Goal: Task Accomplishment & Management: Manage account settings

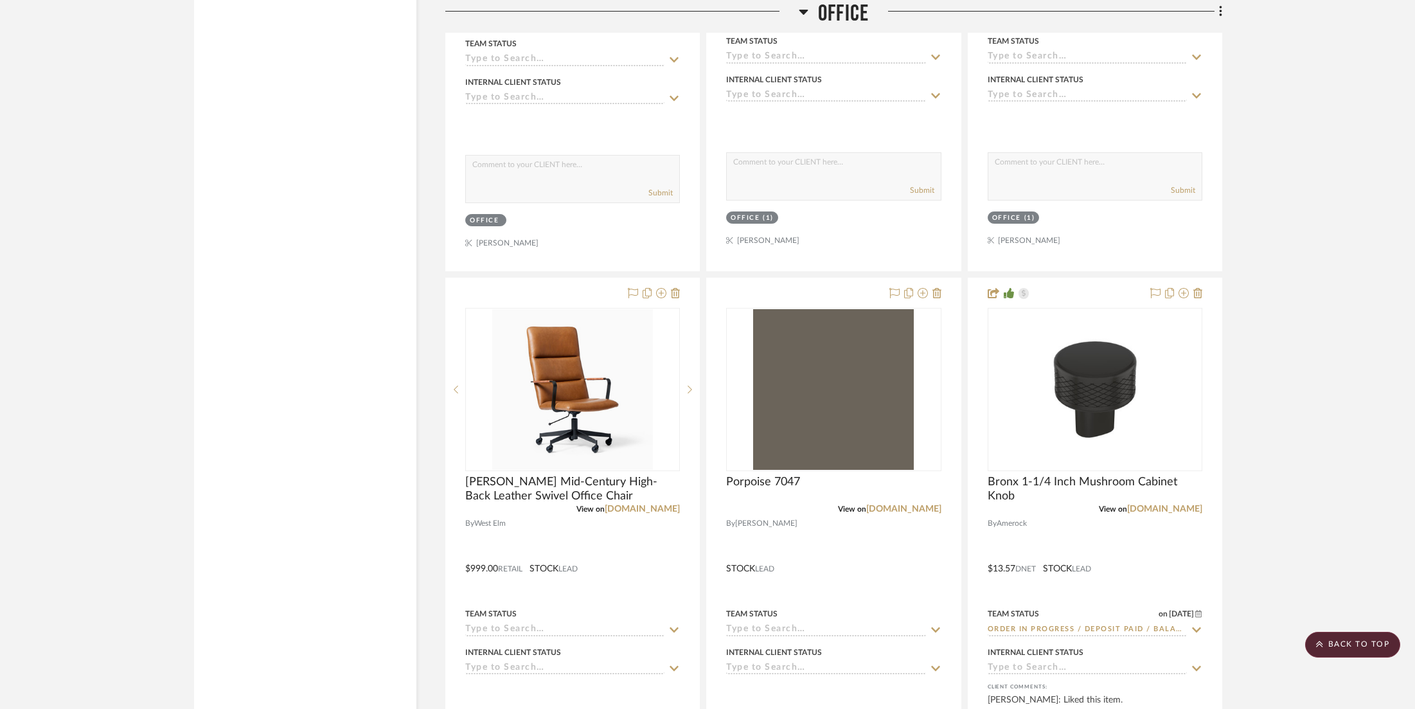
scroll to position [6944, 0]
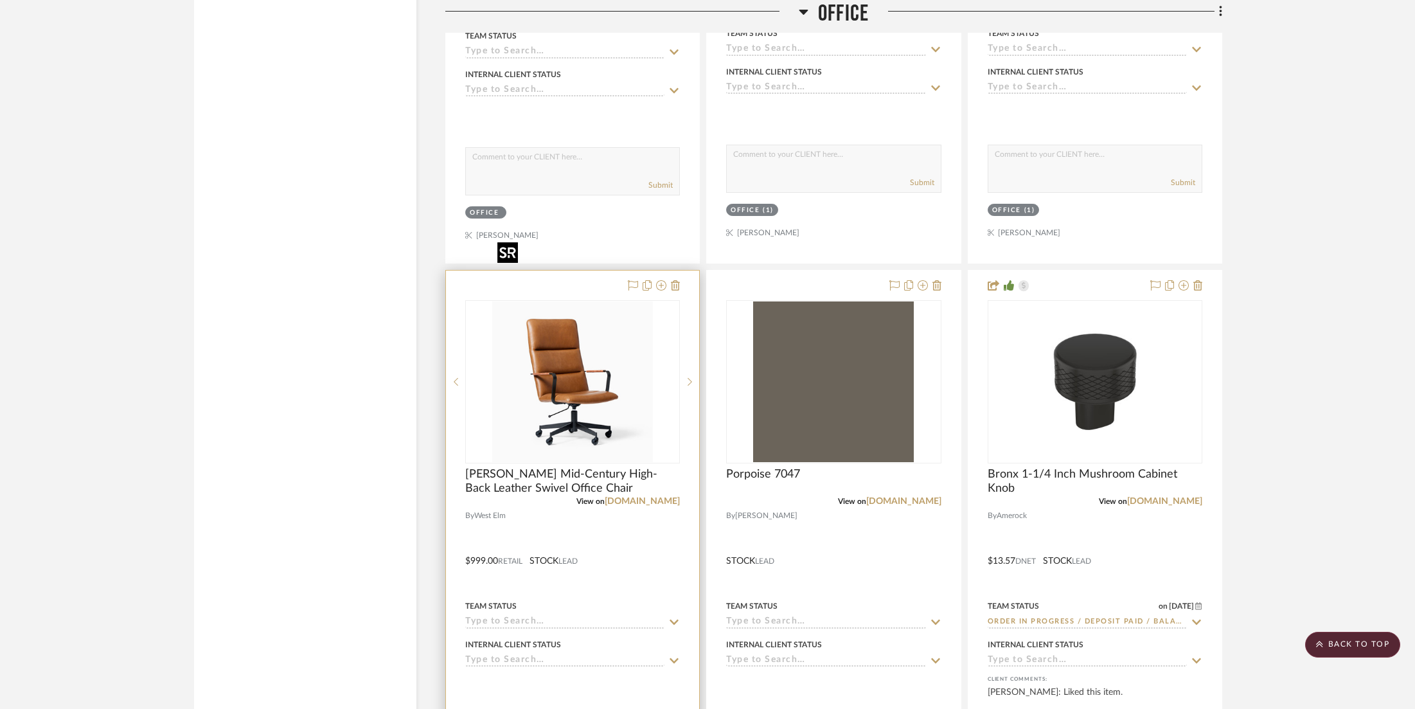
click at [592, 316] on img "0" at bounding box center [572, 381] width 161 height 161
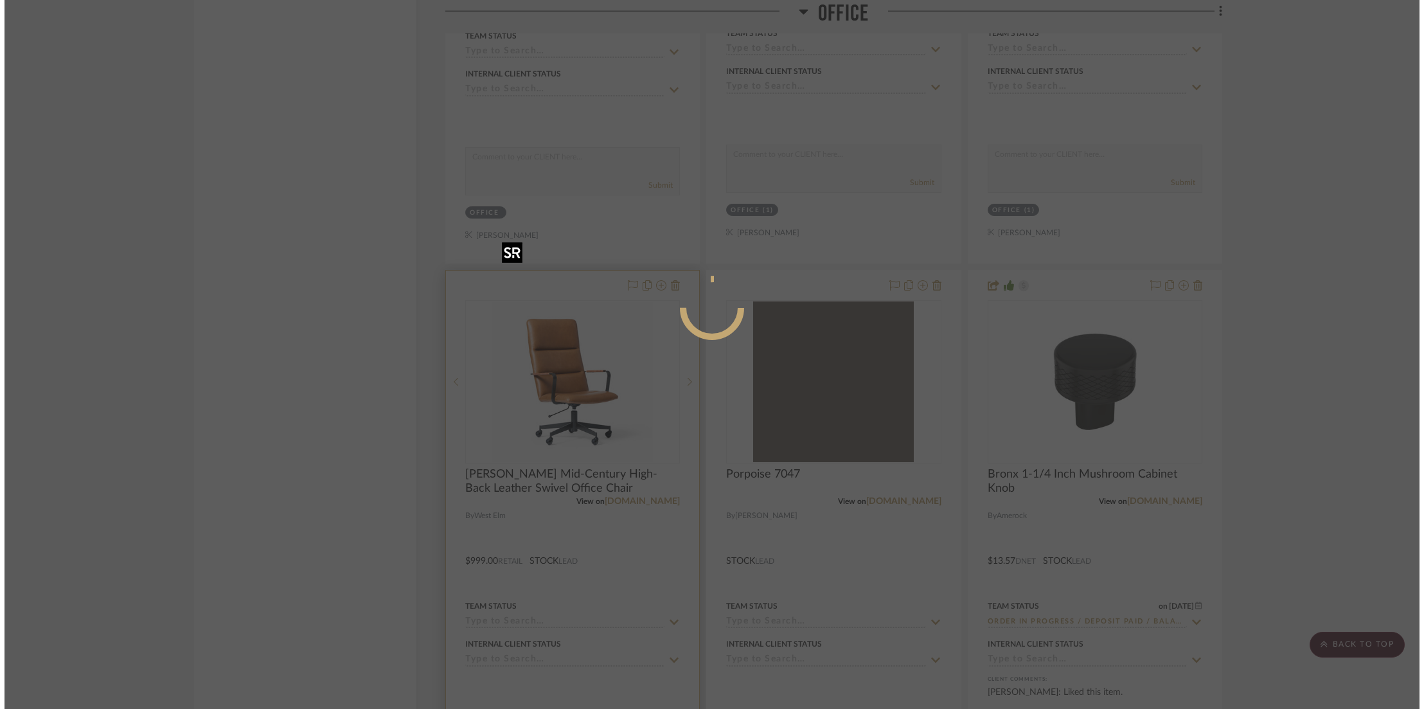
scroll to position [0, 0]
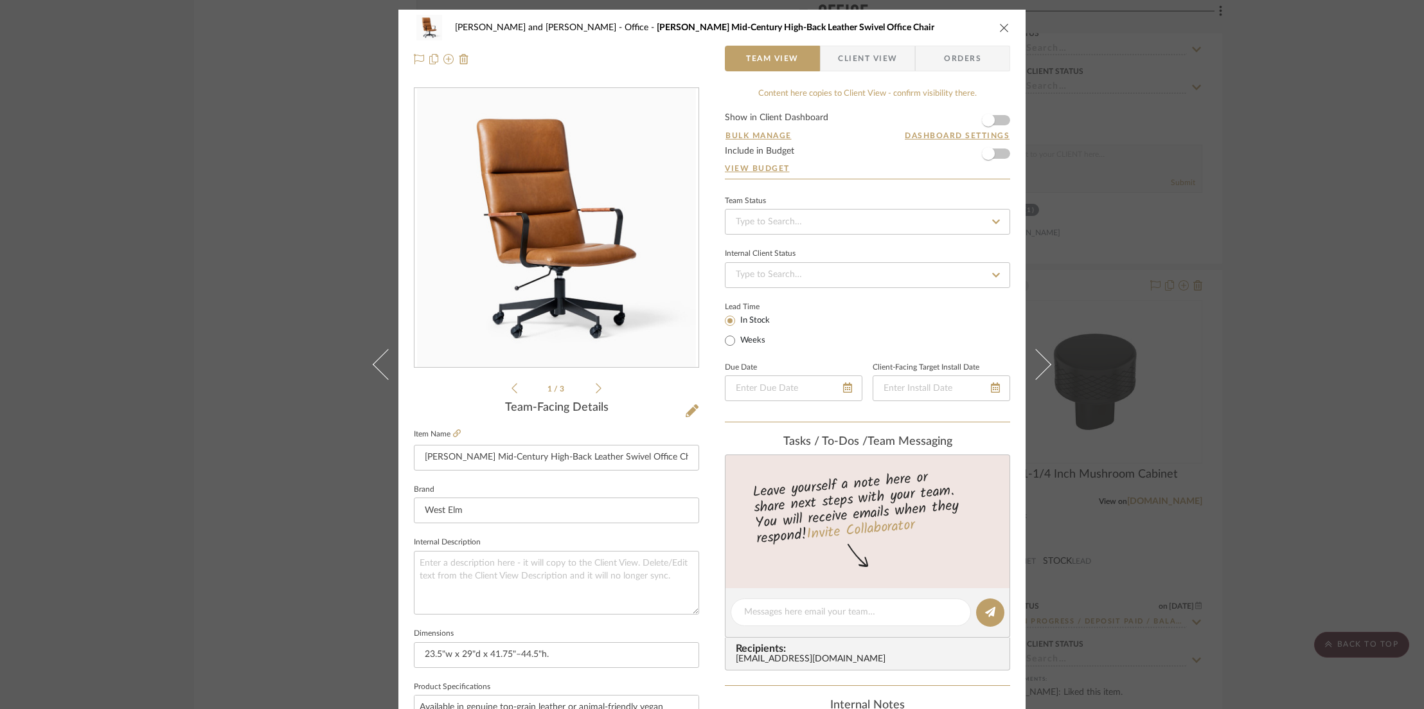
click at [1006, 27] on div "[PERSON_NAME] and [PERSON_NAME] Office [PERSON_NAME] Mid-Century High-Back Leat…" at bounding box center [711, 43] width 627 height 67
click at [999, 28] on icon "close" at bounding box center [1004, 27] width 10 height 10
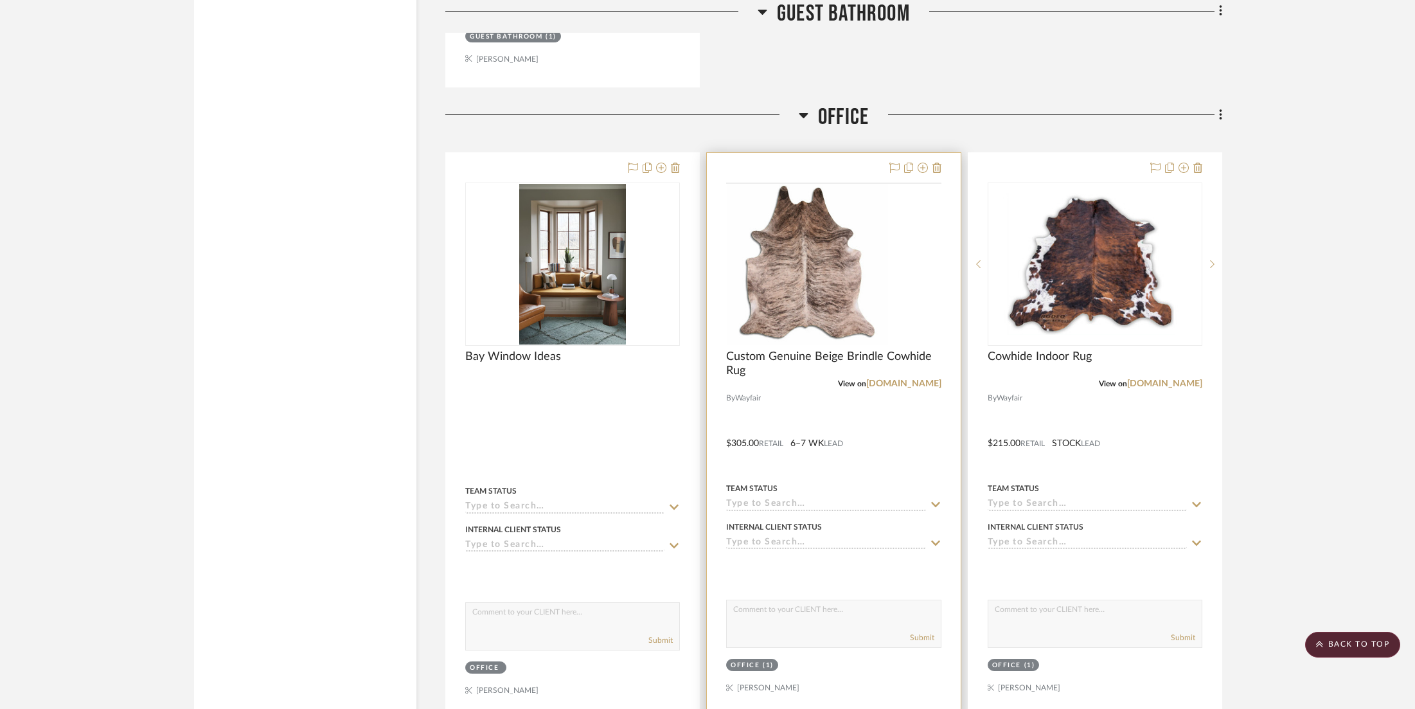
scroll to position [6484, 0]
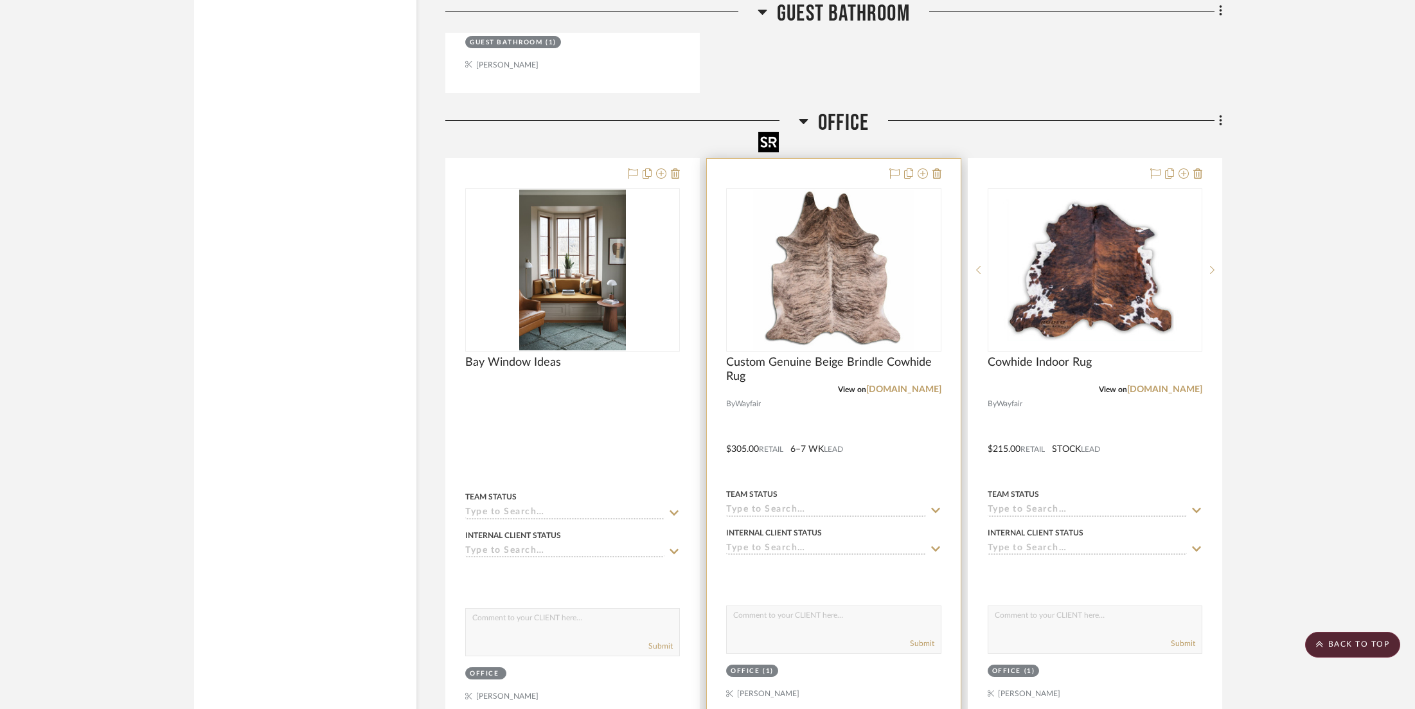
click at [860, 220] on img "0" at bounding box center [833, 270] width 161 height 161
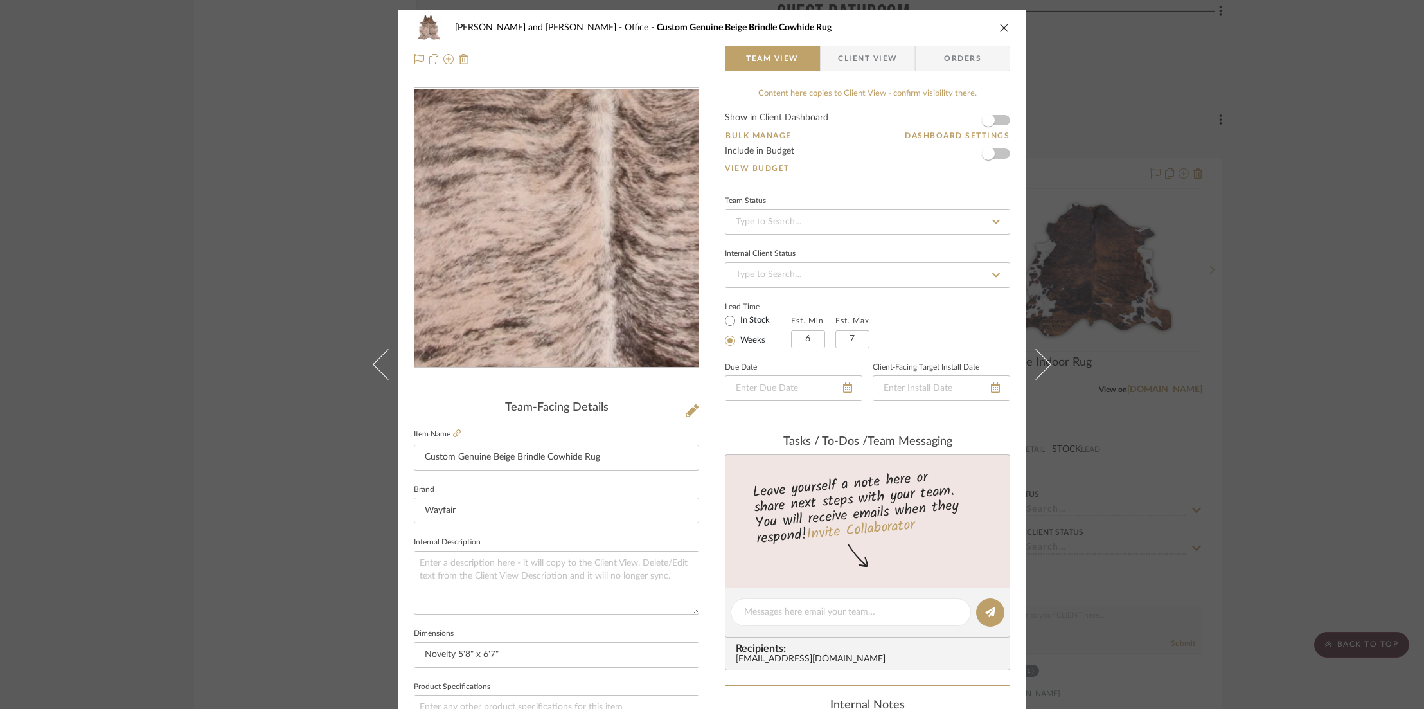
click at [531, 253] on img "0" at bounding box center [556, 228] width 279 height 279
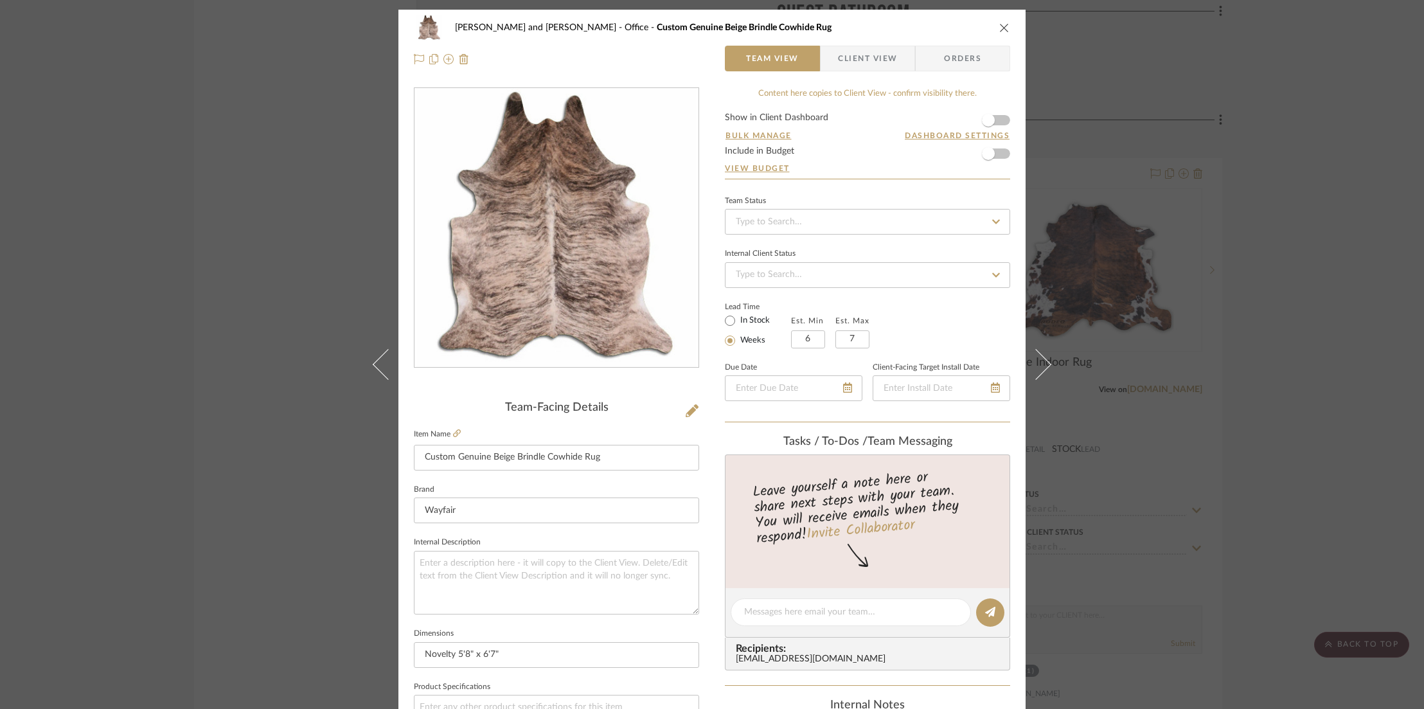
click at [999, 24] on icon "close" at bounding box center [1004, 27] width 10 height 10
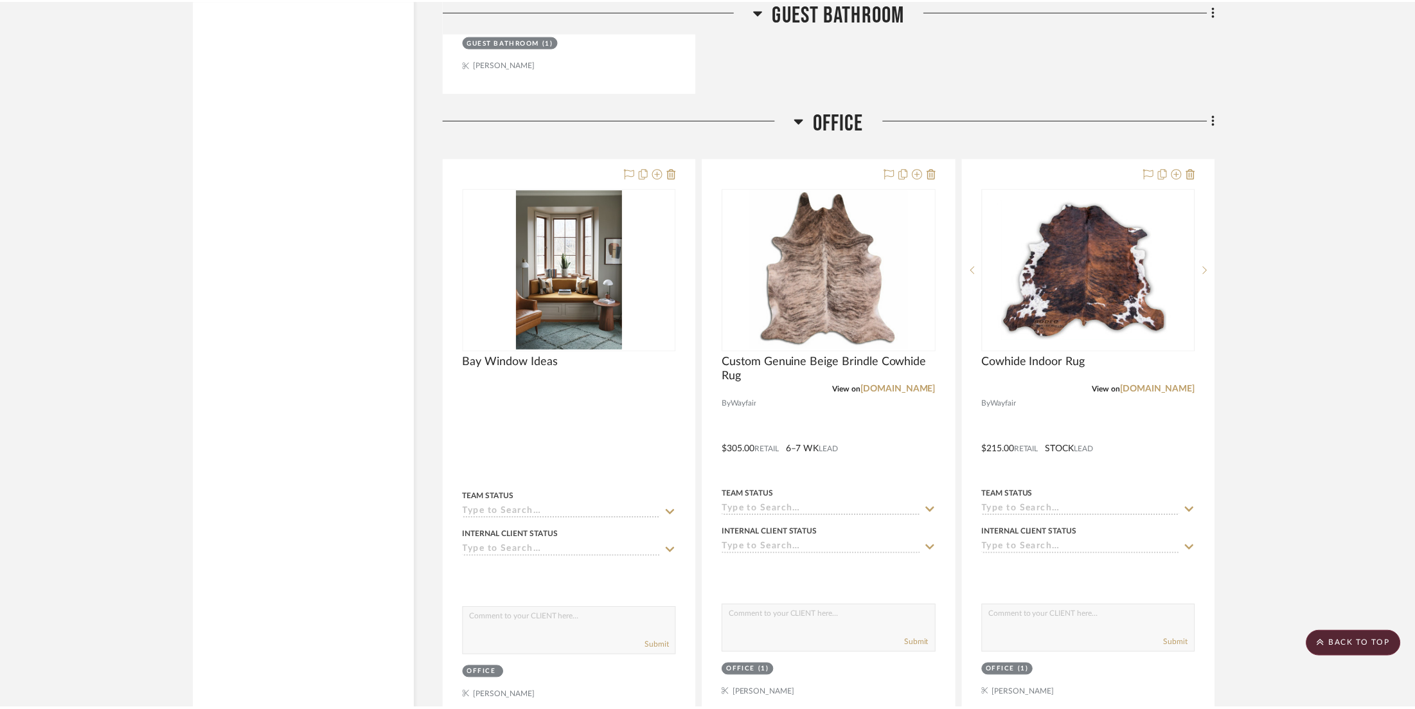
scroll to position [6484, 0]
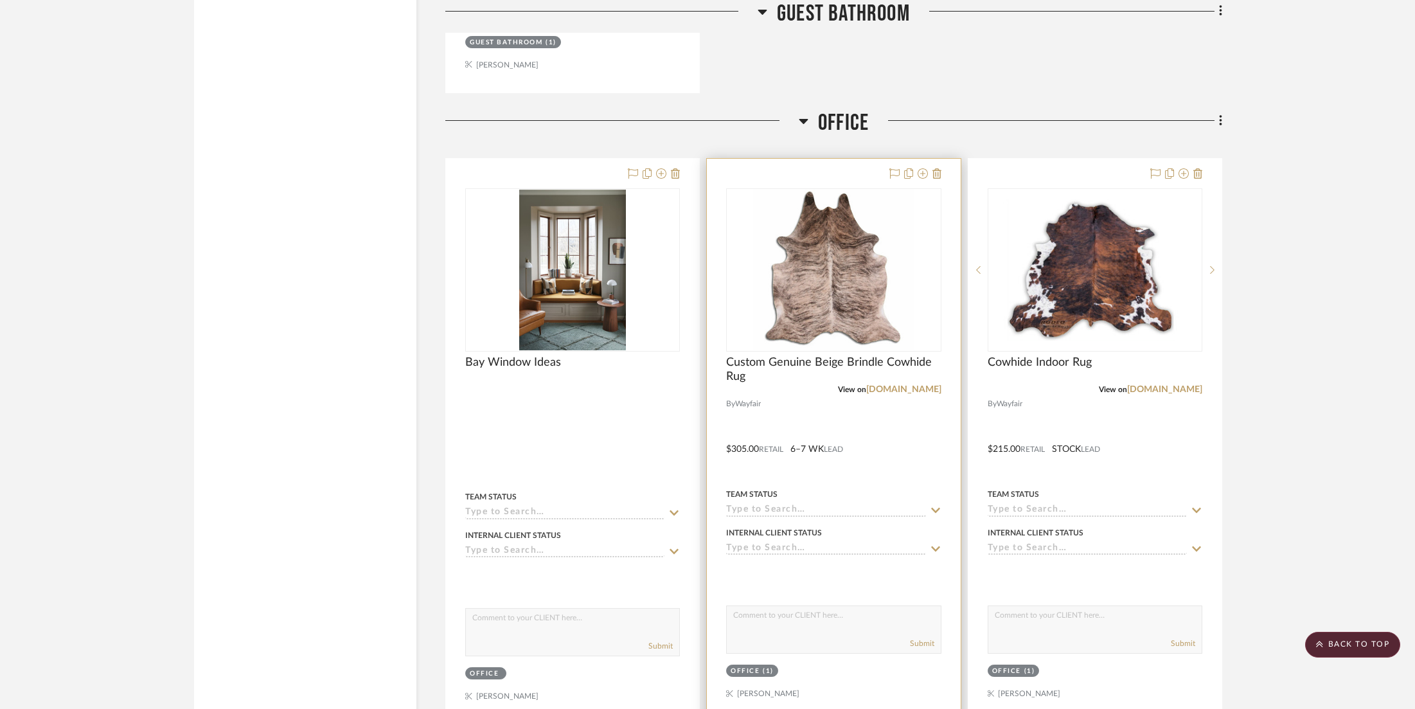
click at [942, 159] on div at bounding box center [833, 441] width 253 height 565
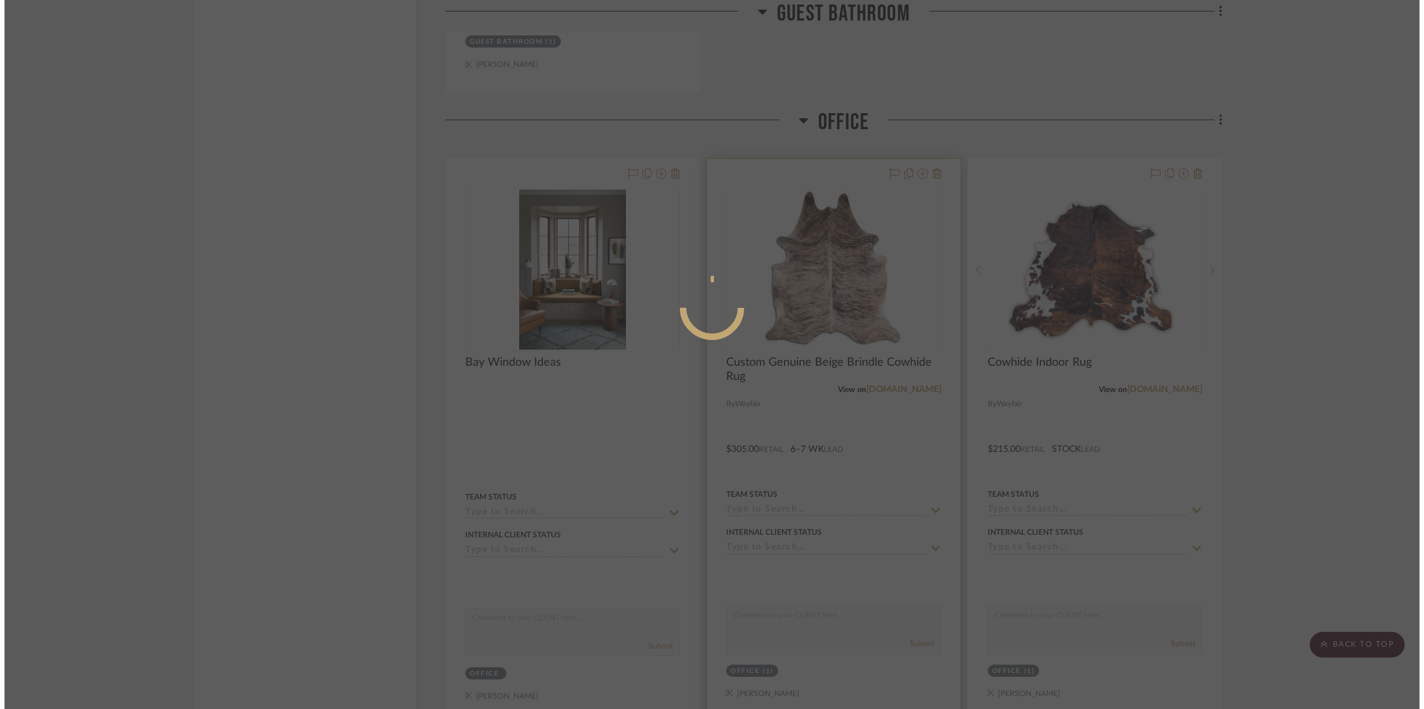
scroll to position [0, 0]
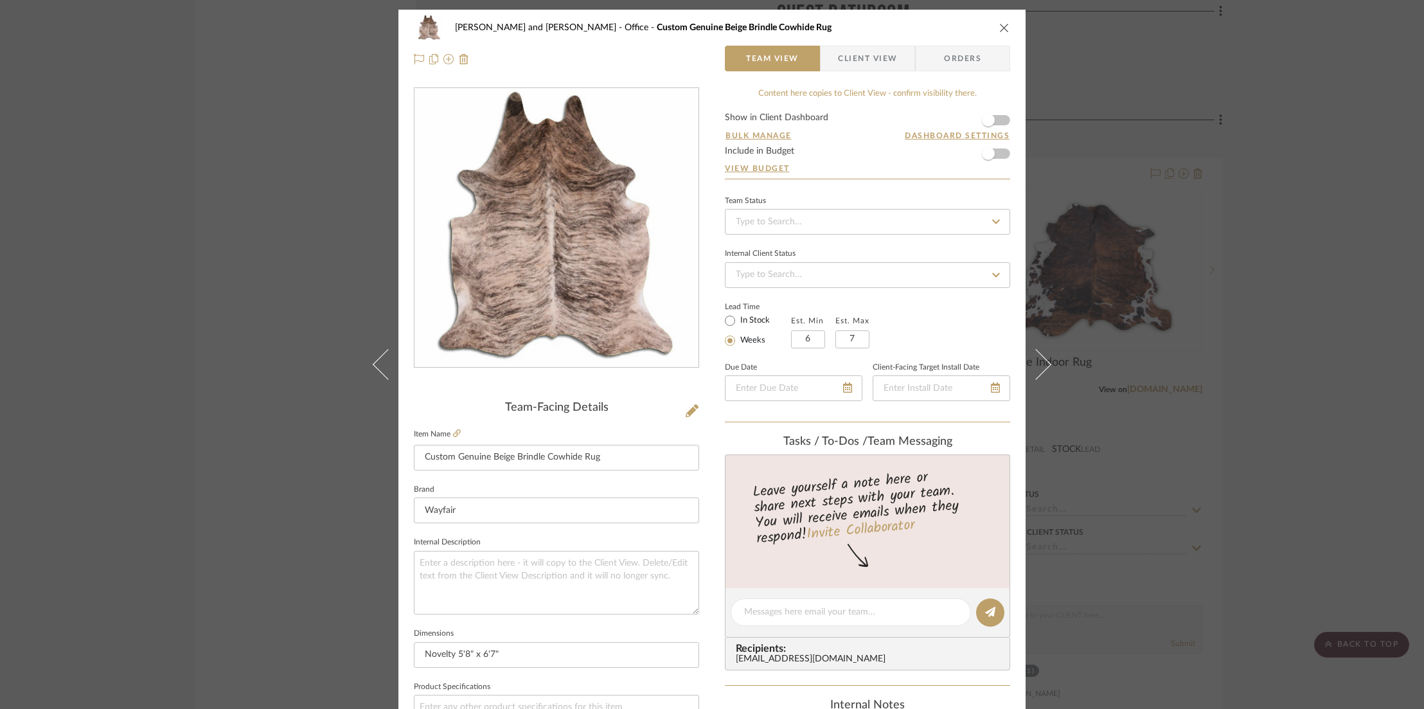
click at [999, 26] on icon "close" at bounding box center [1004, 27] width 10 height 10
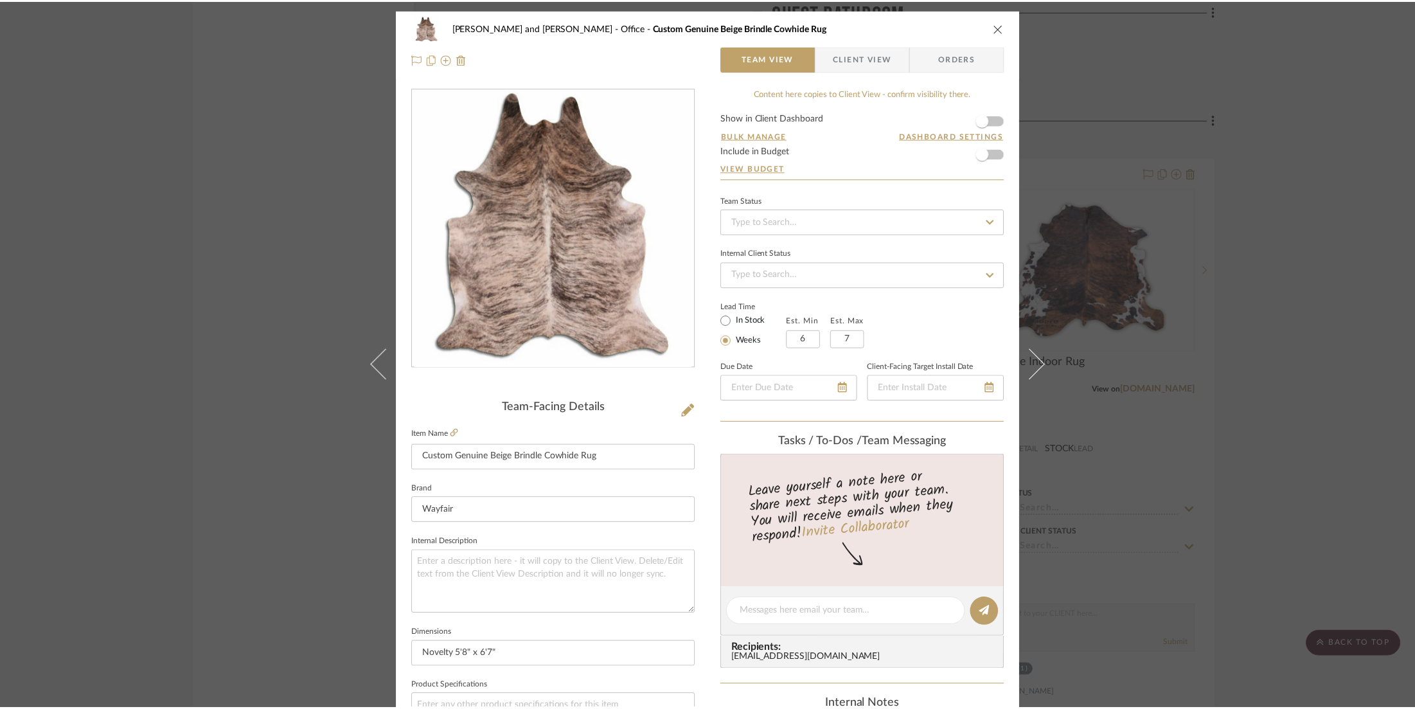
scroll to position [6484, 0]
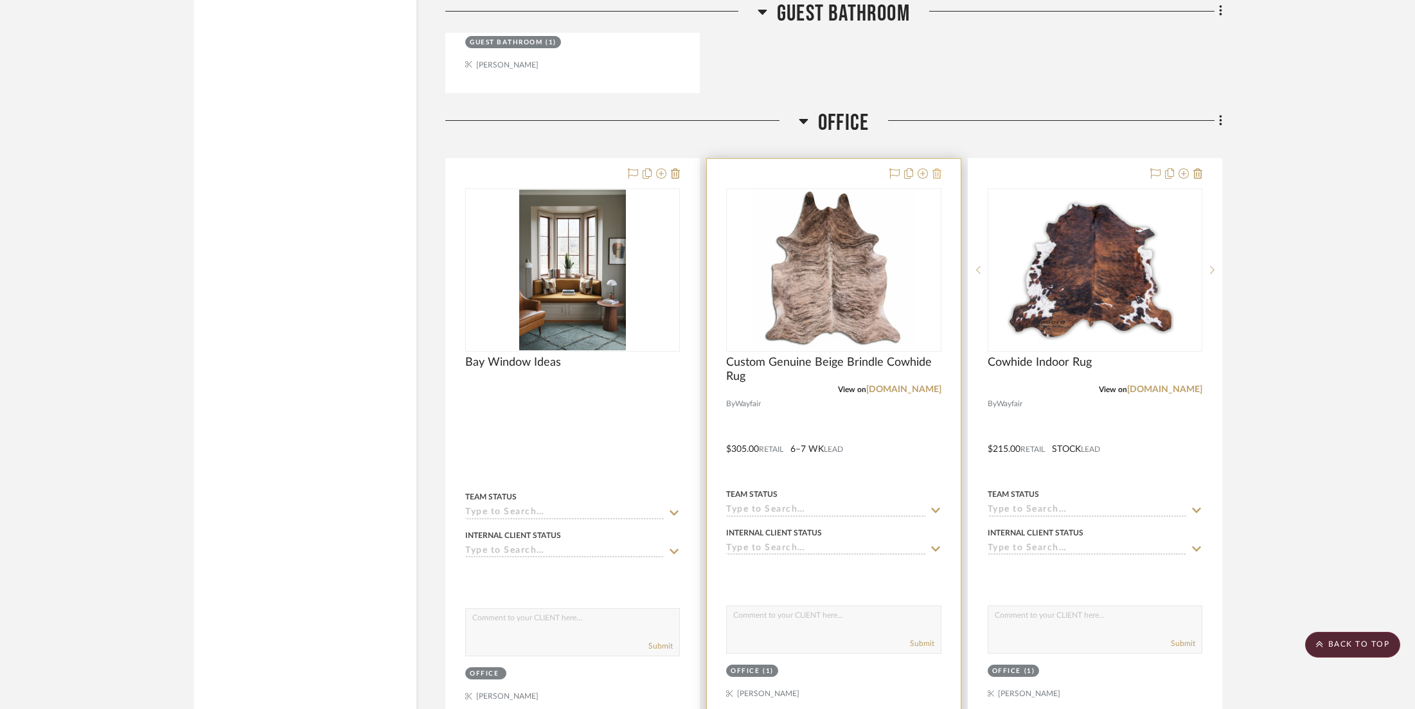
click at [935, 168] on icon at bounding box center [937, 173] width 9 height 10
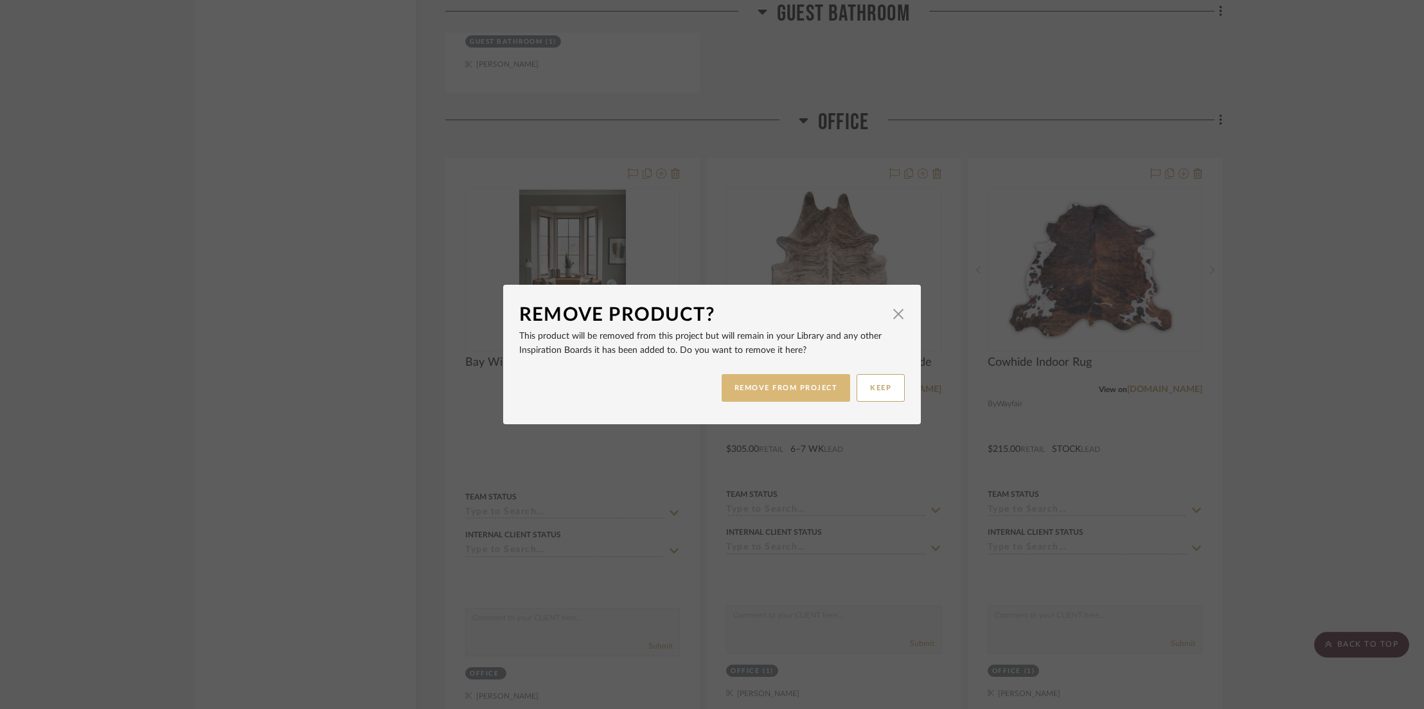
click at [805, 391] on button "REMOVE FROM PROJECT" at bounding box center [786, 388] width 129 height 28
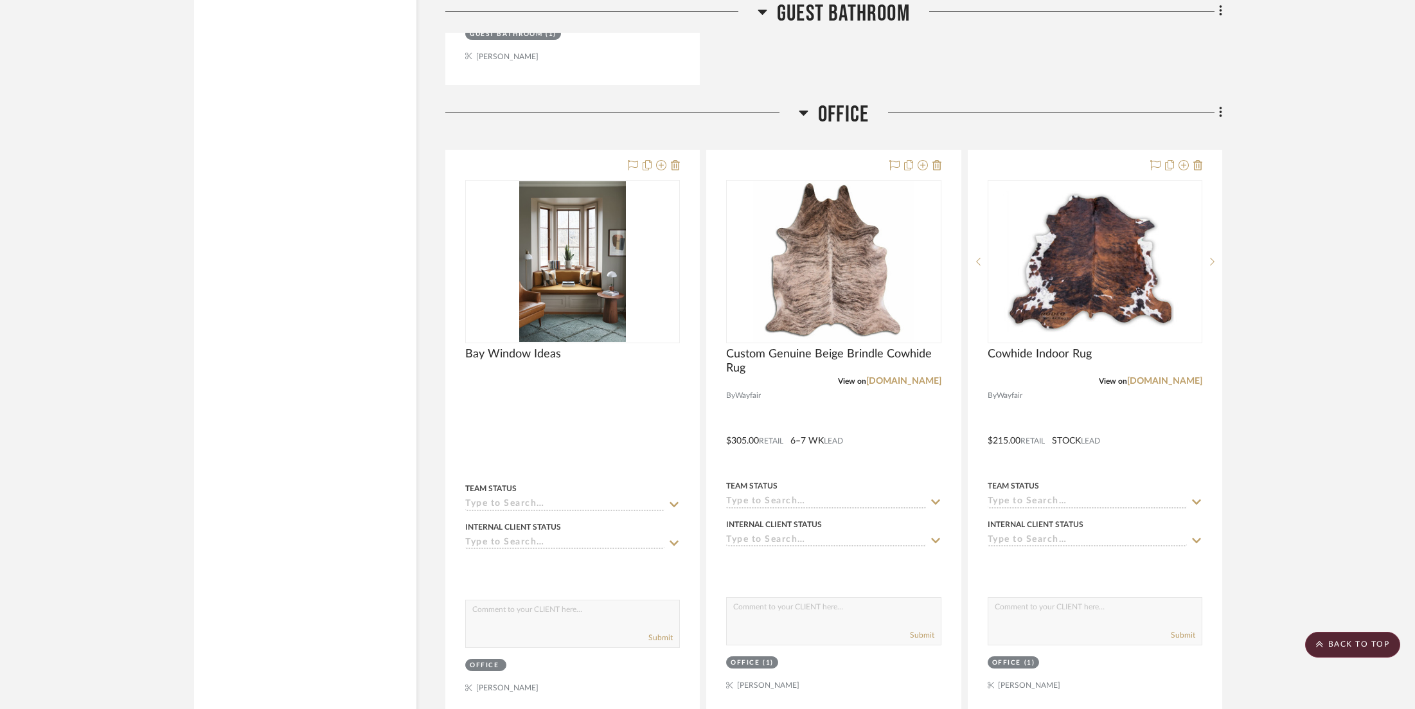
scroll to position [6498, 0]
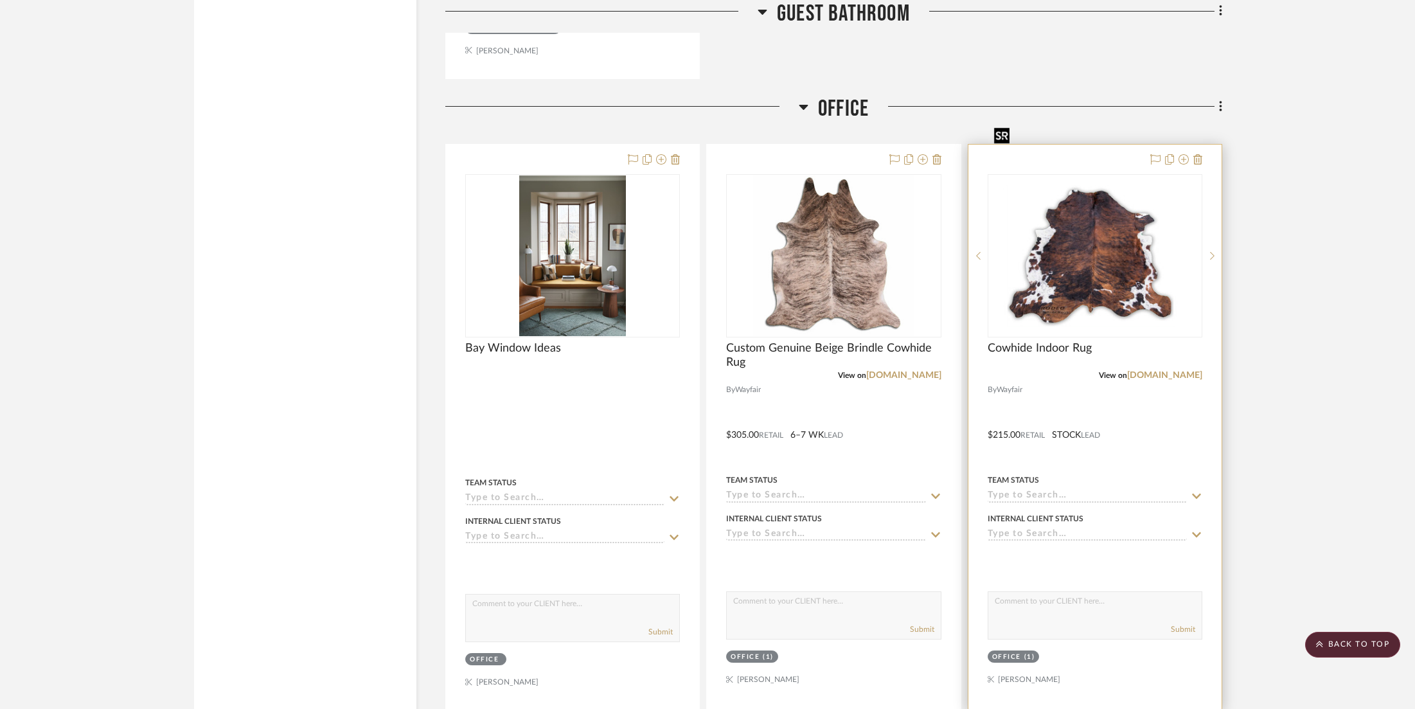
click at [1091, 192] on img "0" at bounding box center [1095, 255] width 212 height 141
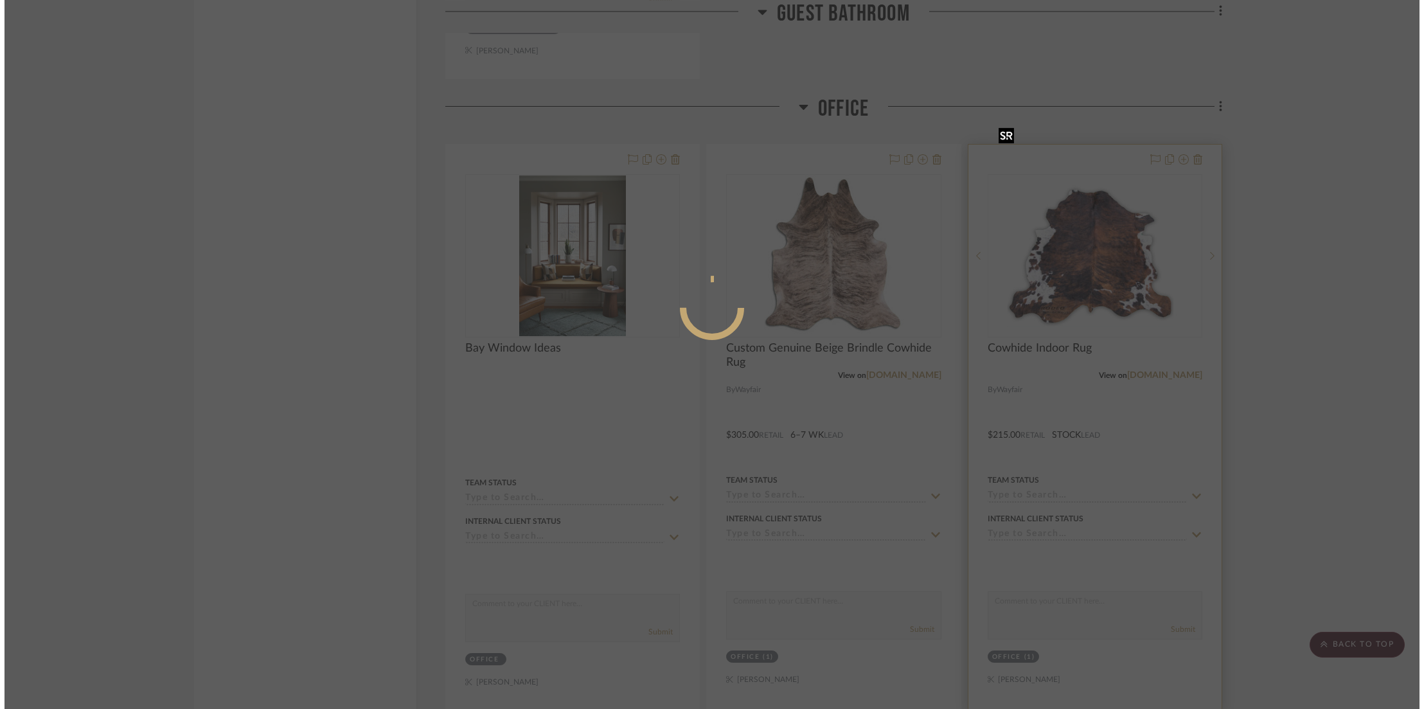
scroll to position [0, 0]
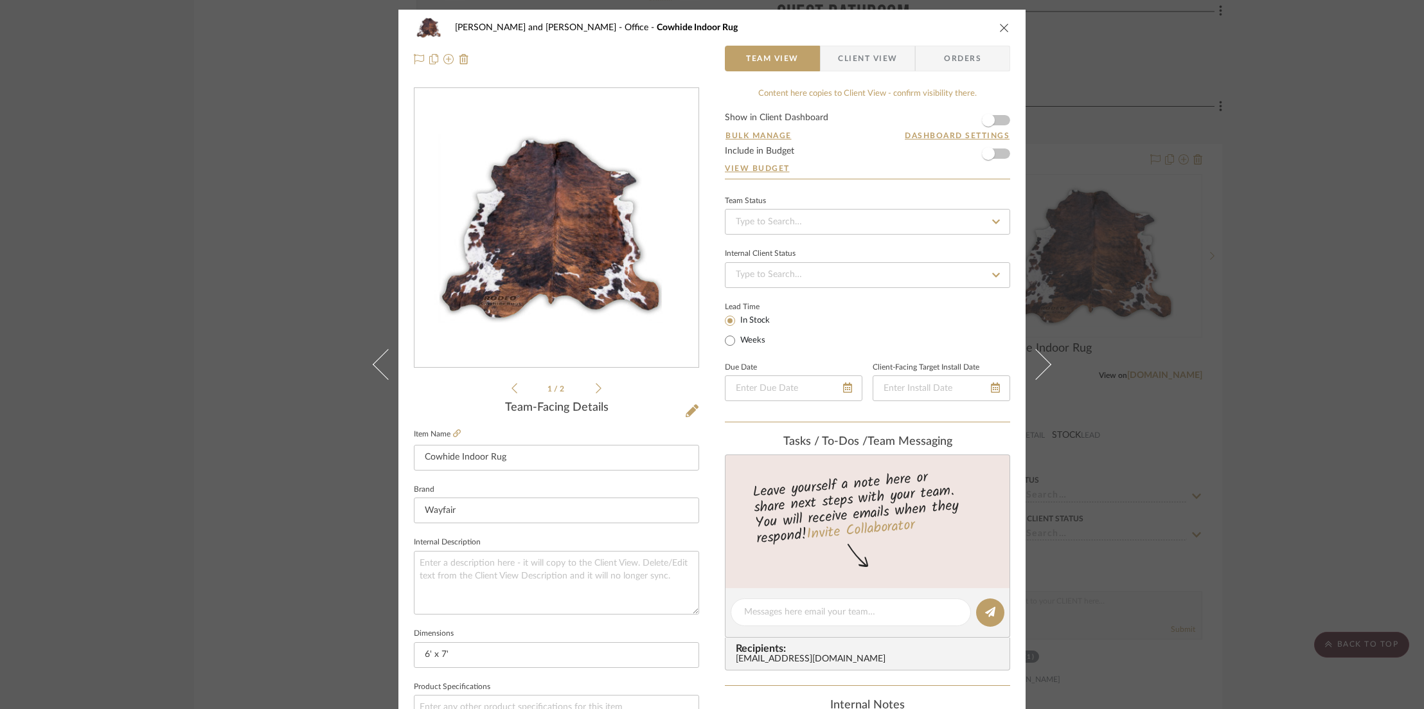
click at [999, 25] on icon "close" at bounding box center [1004, 27] width 10 height 10
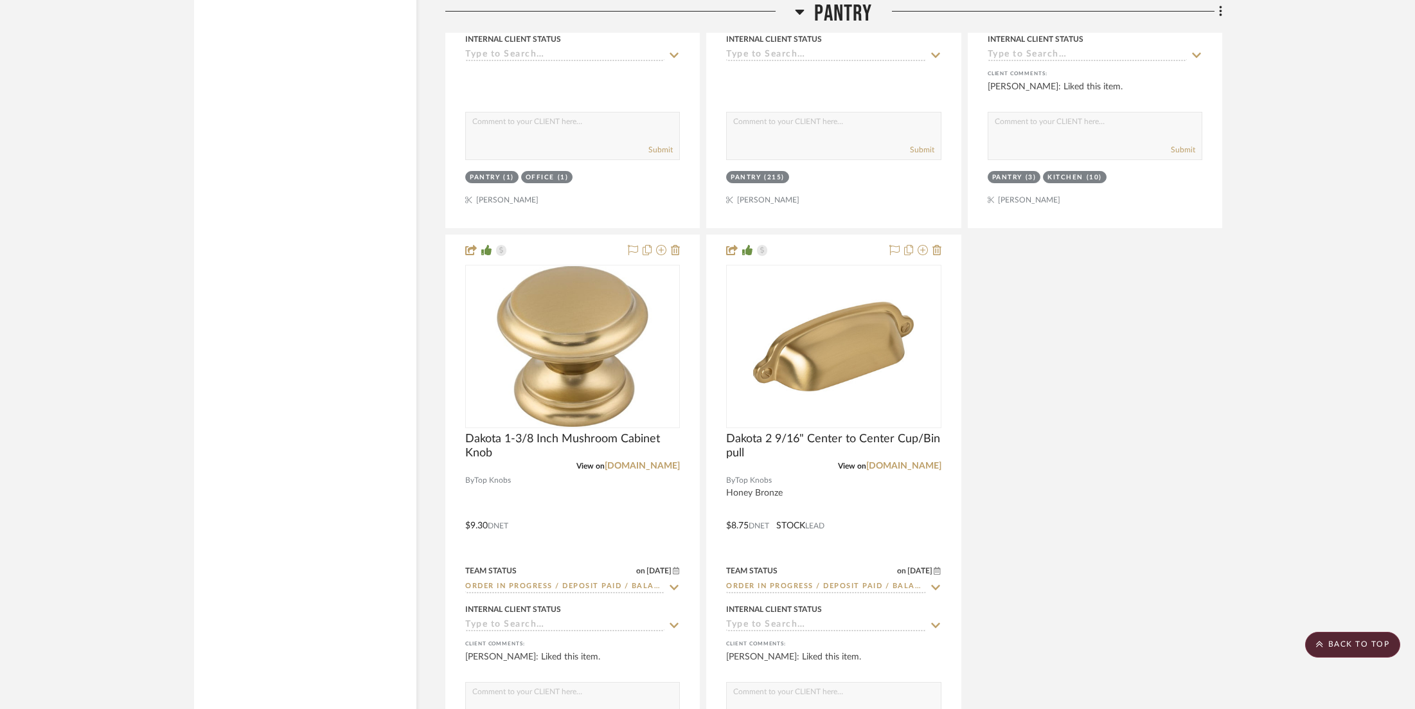
scroll to position [3746, 0]
